Goal: Find specific page/section: Find specific page/section

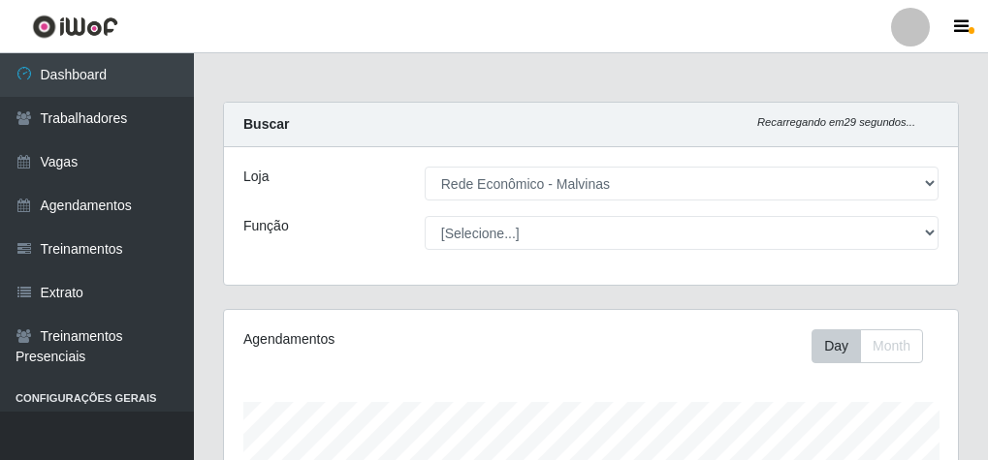
select select "194"
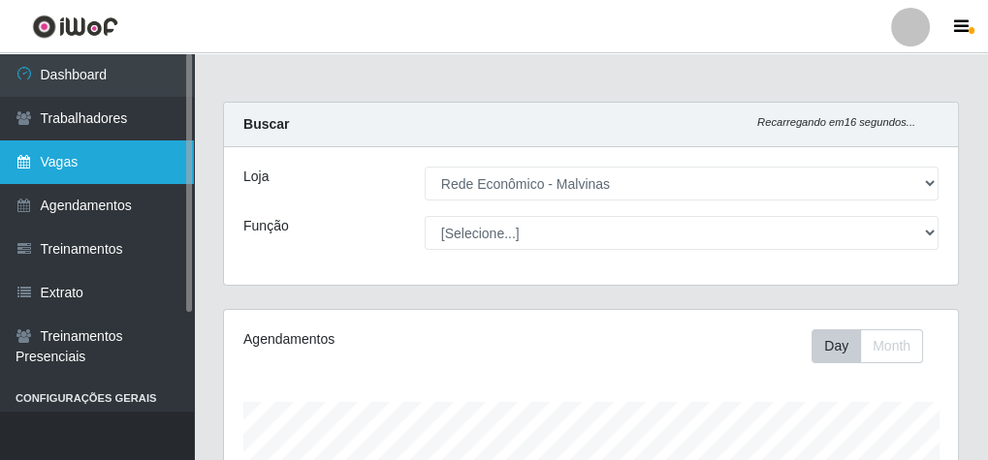
click at [104, 167] on link "Vagas" at bounding box center [97, 163] width 194 height 44
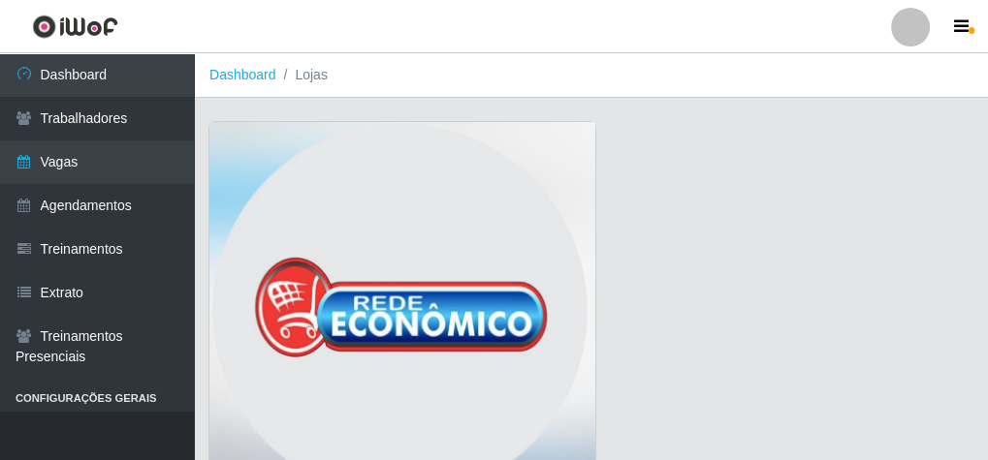
click at [393, 344] on img at bounding box center [402, 316] width 386 height 388
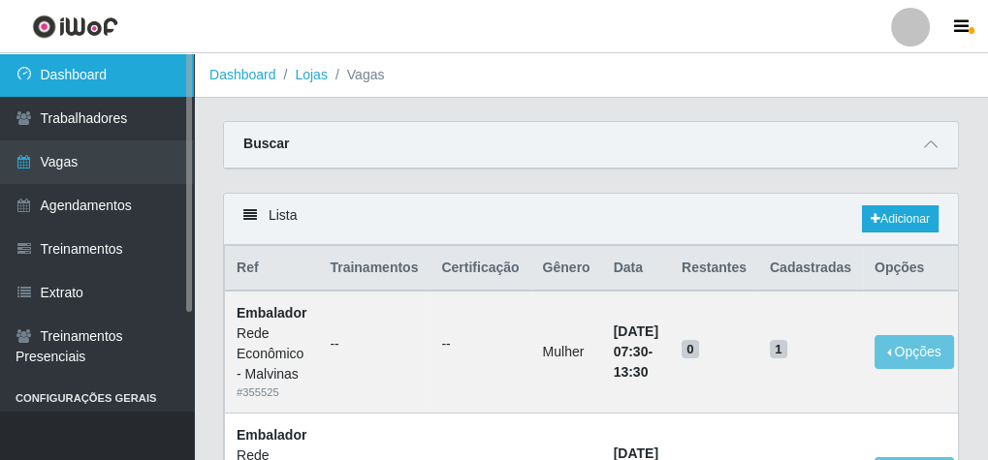
click at [85, 63] on link "Dashboard" at bounding box center [97, 75] width 194 height 44
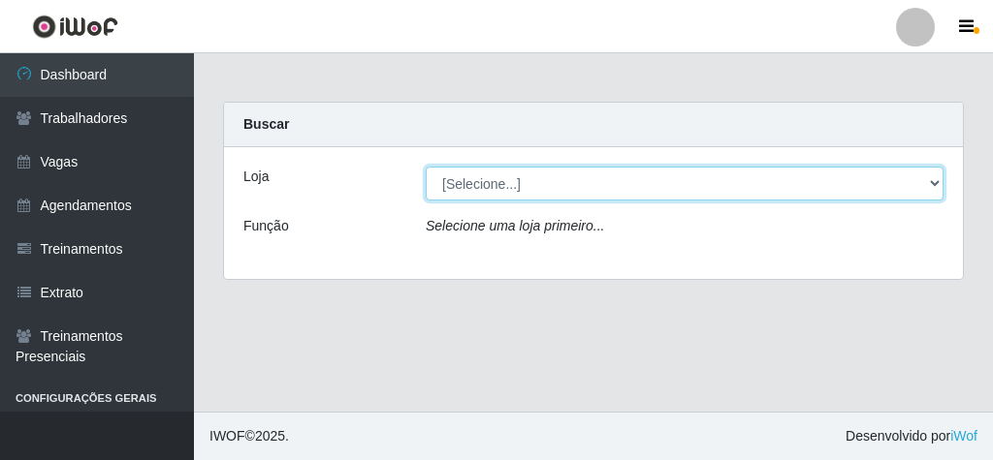
click at [451, 181] on select "[Selecione...] Rede Econômico - Malvinas Rede Econômico - Prata" at bounding box center [685, 184] width 518 height 34
select select "194"
click at [426, 167] on select "[Selecione...] Rede Econômico - Malvinas Rede Econômico - Prata" at bounding box center [685, 184] width 518 height 34
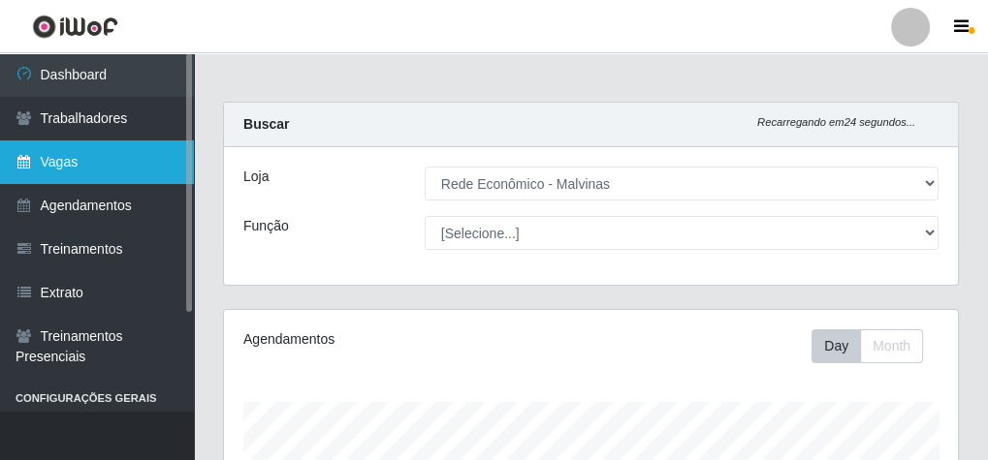
click at [53, 162] on link "Vagas" at bounding box center [97, 163] width 194 height 44
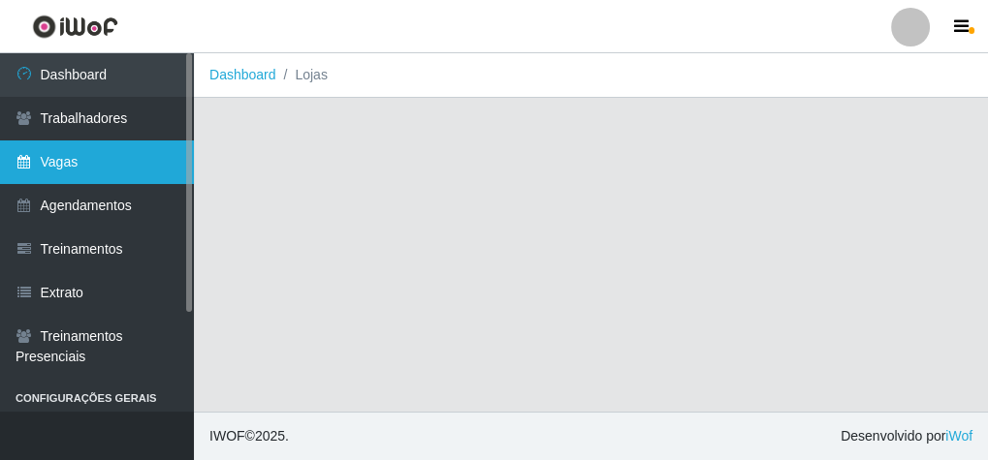
click at [53, 162] on link "Vagas" at bounding box center [97, 163] width 194 height 44
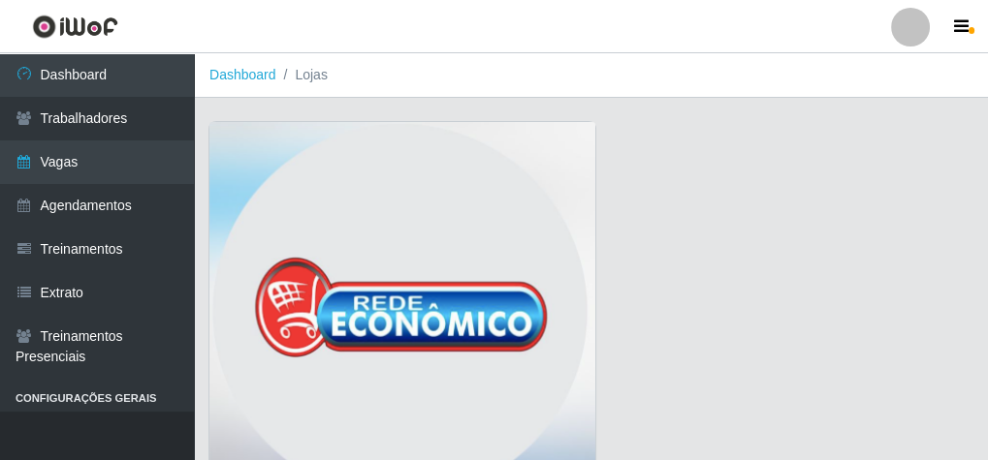
click at [313, 223] on img at bounding box center [402, 316] width 386 height 388
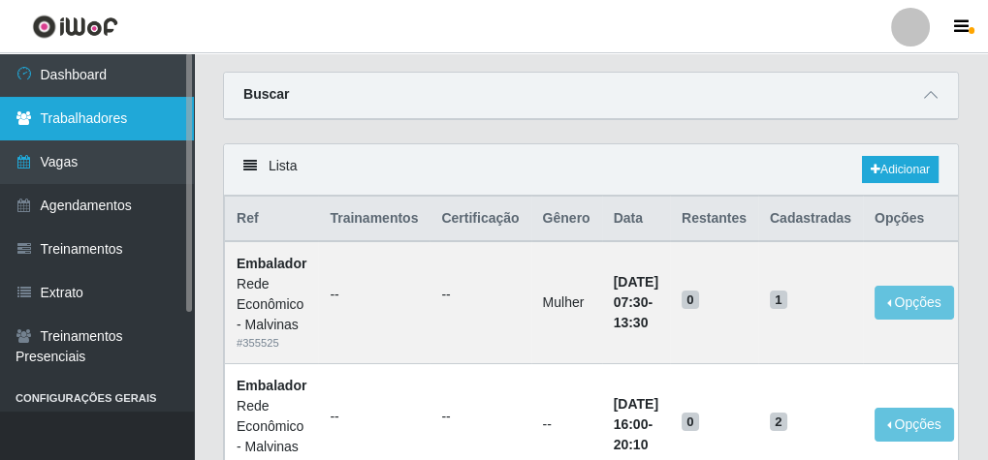
scroll to position [78, 0]
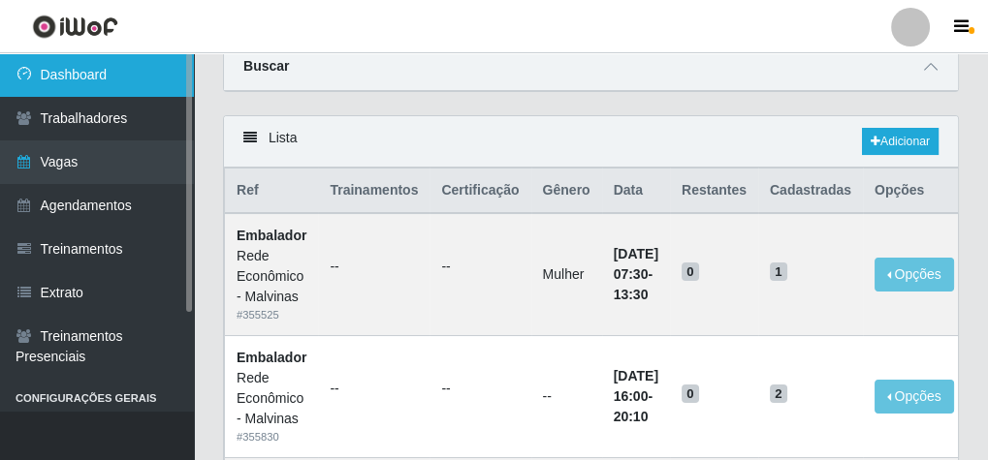
click at [92, 81] on link "Dashboard" at bounding box center [97, 75] width 194 height 44
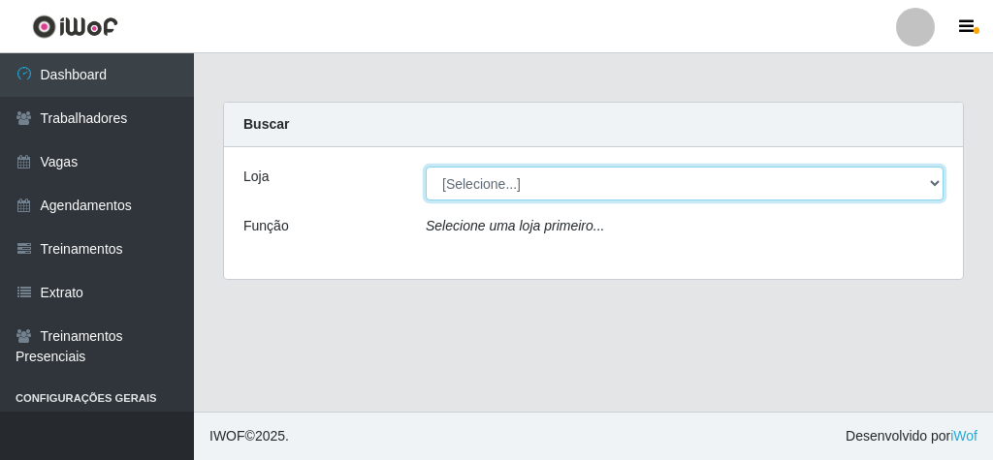
click at [516, 173] on select "[Selecione...] Rede Econômico - Malvinas Rede Econômico - Prata" at bounding box center [685, 184] width 518 height 34
select select "194"
click at [426, 167] on select "[Selecione...] Rede Econômico - Malvinas Rede Econômico - Prata" at bounding box center [685, 184] width 518 height 34
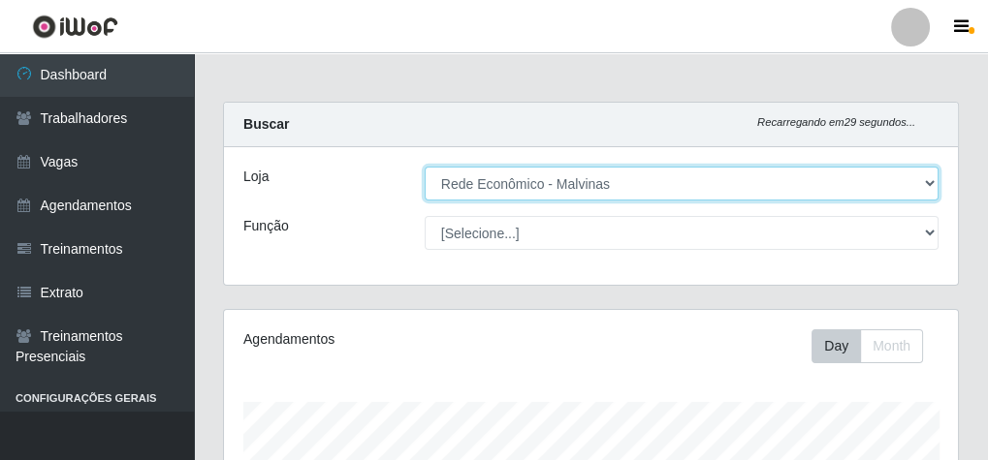
click at [425, 167] on select "[Selecione...] Rede Econômico - Malvinas Rede Econômico - Prata" at bounding box center [682, 184] width 514 height 34
